Goal: Task Accomplishment & Management: Manage account settings

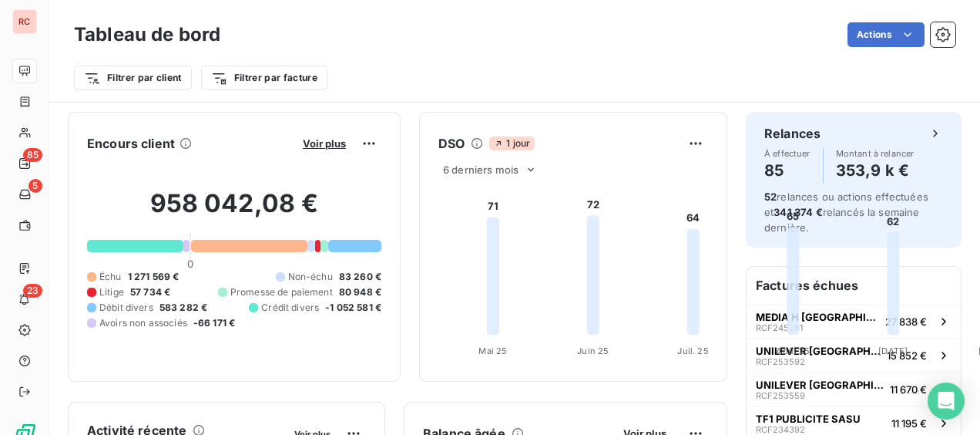
scroll to position [156, 0]
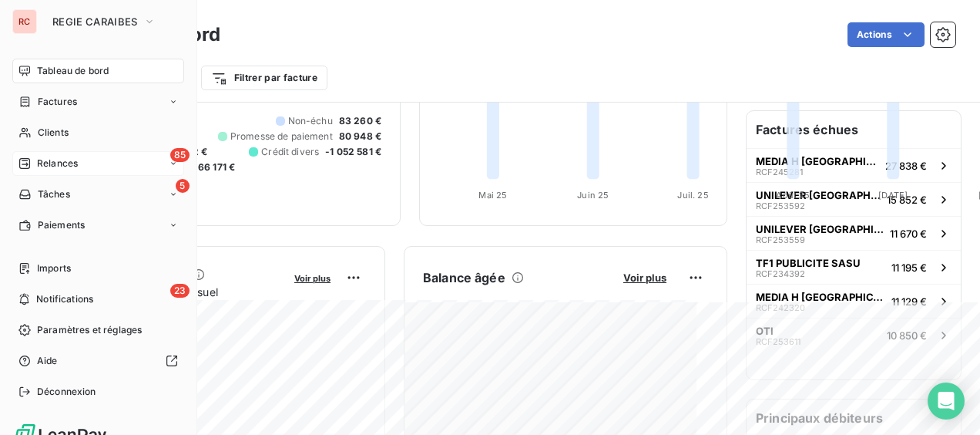
click at [46, 159] on span "Relances" at bounding box center [57, 163] width 41 height 14
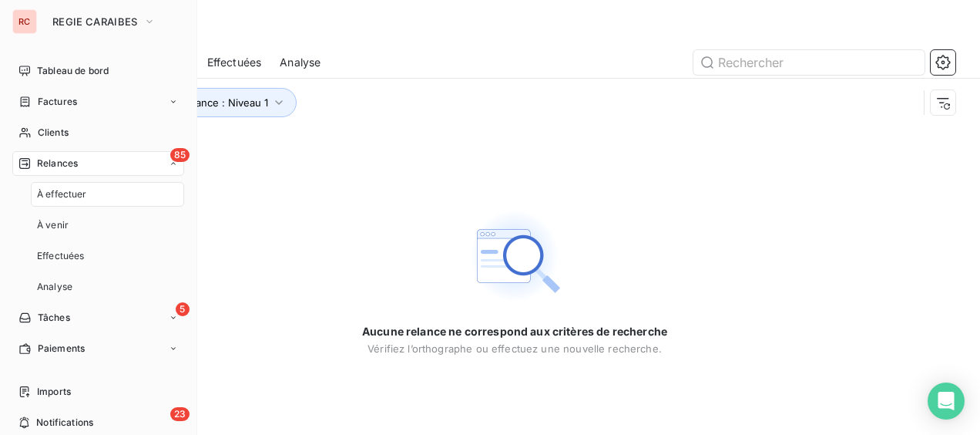
click at [102, 169] on div "85 Relances" at bounding box center [98, 163] width 172 height 25
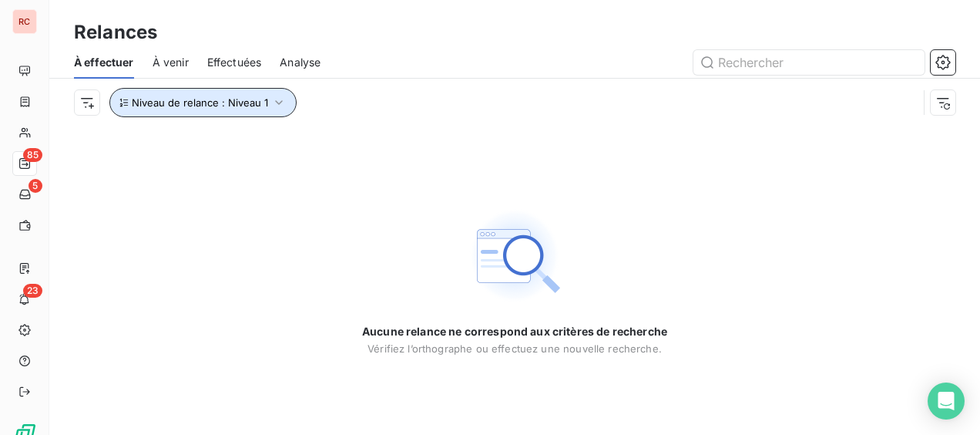
click at [167, 113] on button "Niveau de relance : Niveau 1" at bounding box center [202, 102] width 187 height 29
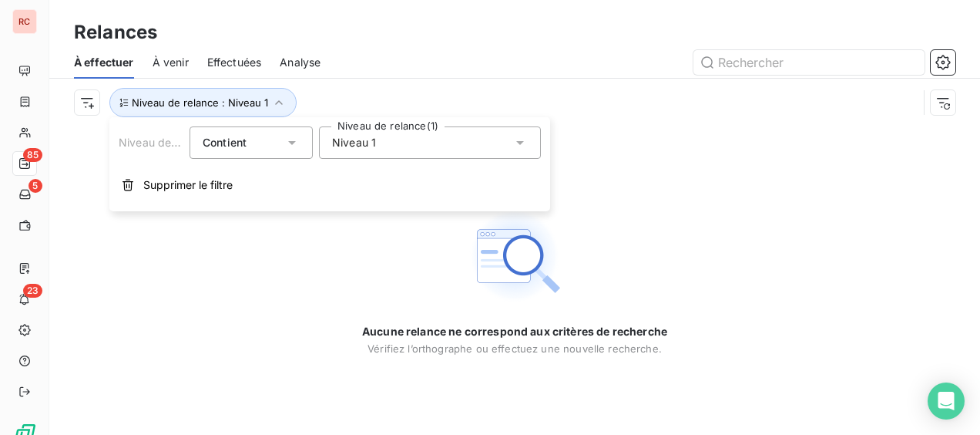
click at [353, 151] on div "Niveau 1" at bounding box center [430, 142] width 222 height 32
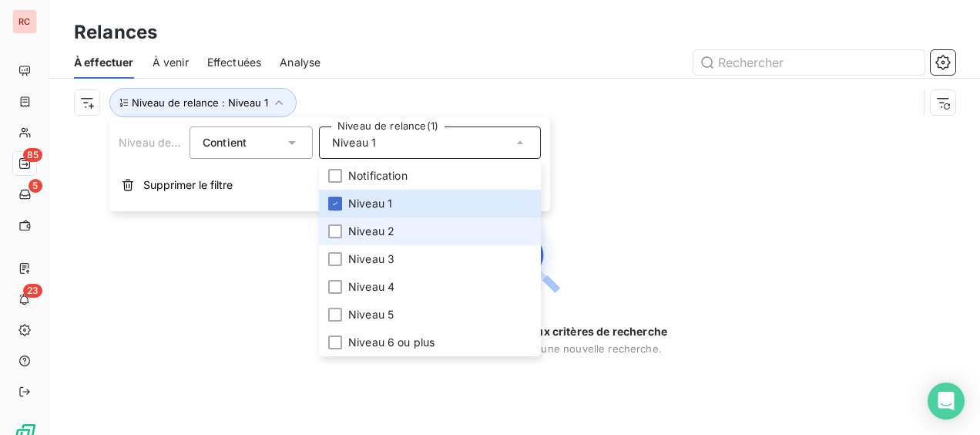
click at [345, 231] on li "Niveau 2" at bounding box center [430, 231] width 222 height 28
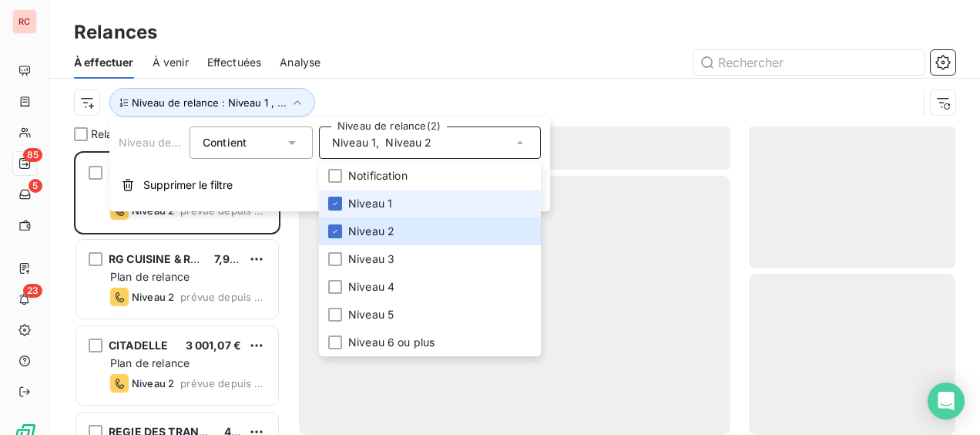
scroll to position [271, 194]
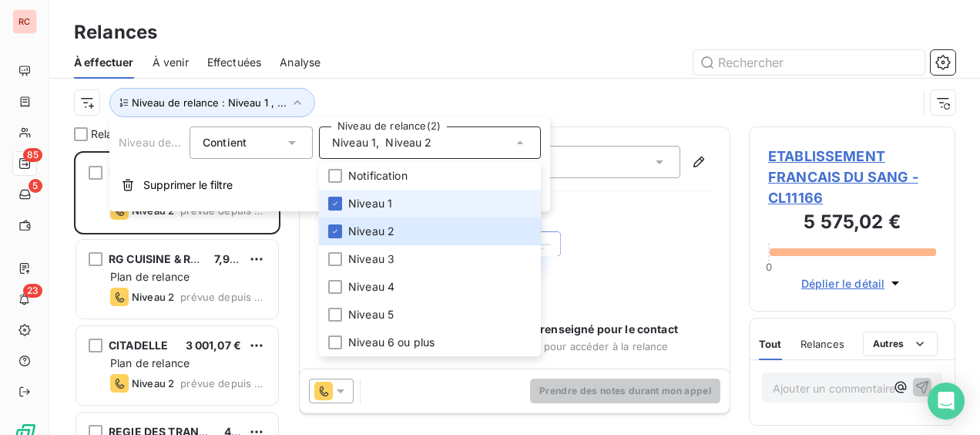
click at [362, 200] on span "Niveau 1" at bounding box center [370, 203] width 44 height 15
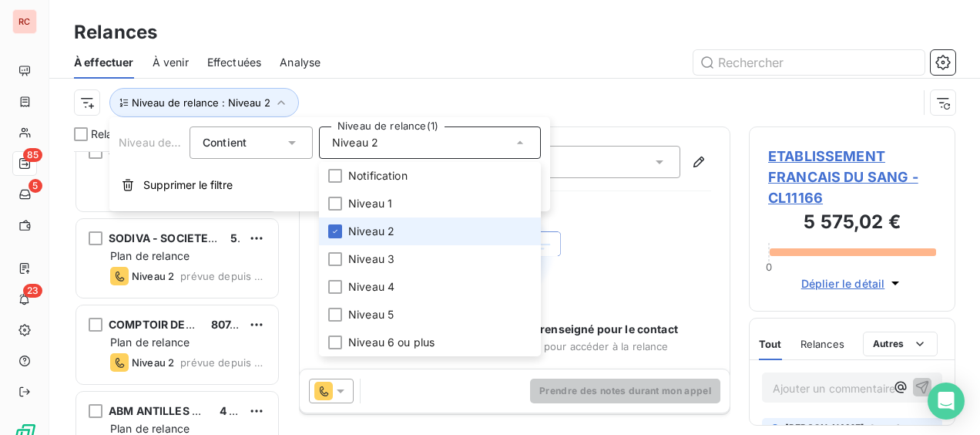
scroll to position [231, 0]
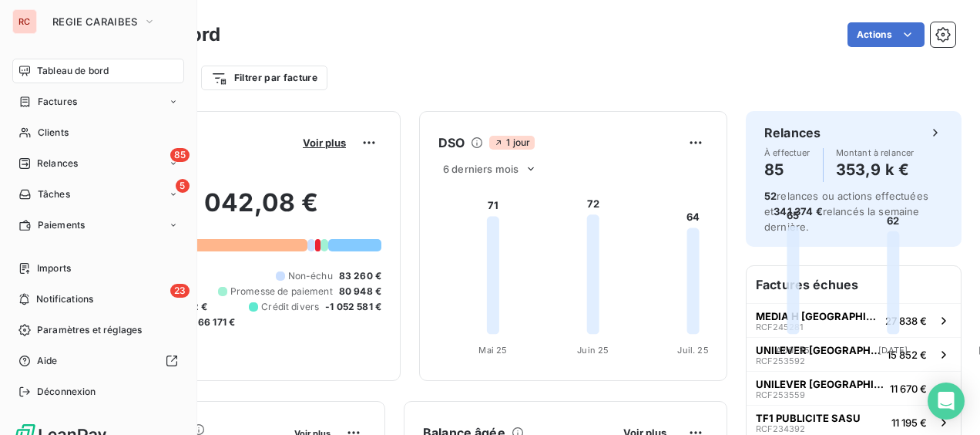
click at [43, 428] on img at bounding box center [60, 434] width 96 height 25
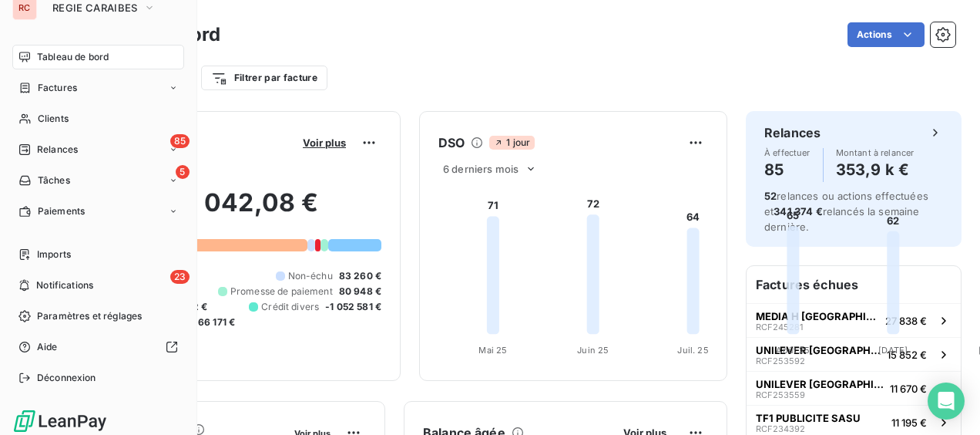
scroll to position [22, 0]
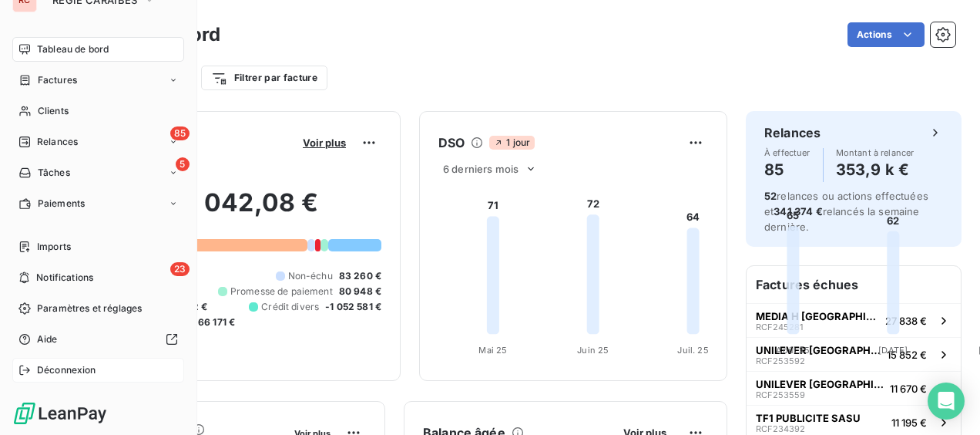
click at [73, 370] on span "Déconnexion" at bounding box center [66, 370] width 59 height 14
